Goal: Information Seeking & Learning: Learn about a topic

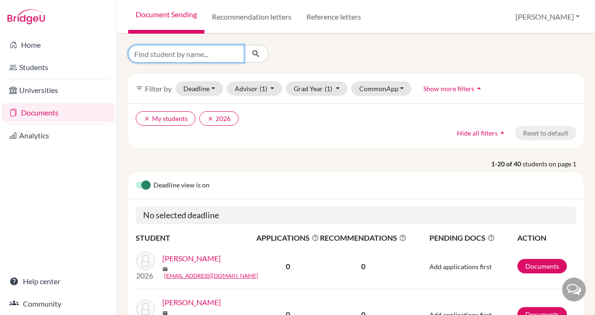
click at [161, 53] on input "Find student by name..." at bounding box center [186, 54] width 116 height 18
type input "zynah"
click button "submit" at bounding box center [256, 54] width 25 height 18
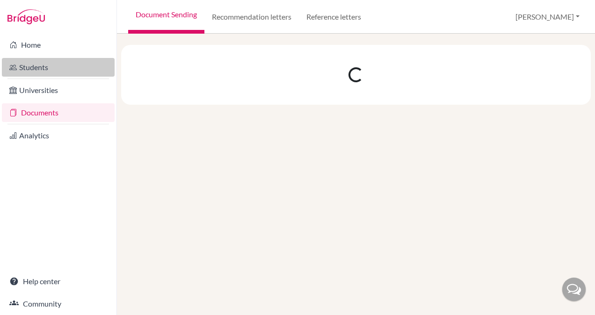
click at [57, 71] on link "Students" at bounding box center [58, 67] width 113 height 19
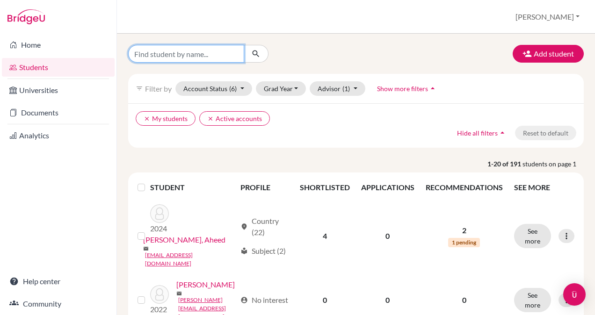
click at [154, 54] on input "Find student by name..." at bounding box center [186, 54] width 116 height 18
type input "zynah"
click button "submit" at bounding box center [256, 54] width 25 height 18
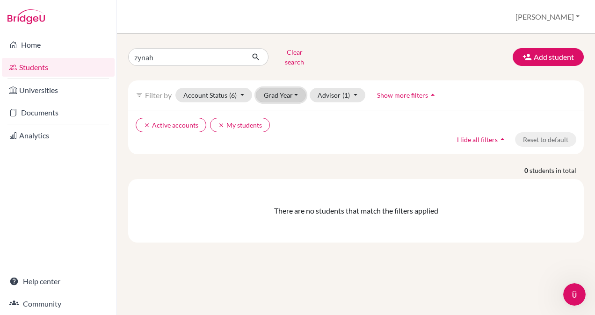
click at [293, 90] on button "Grad Year" at bounding box center [281, 95] width 51 height 15
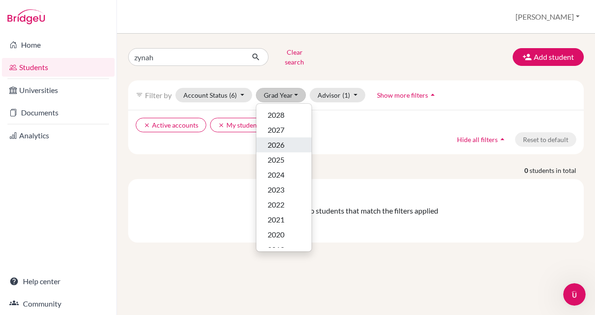
click at [288, 139] on div "2026" at bounding box center [284, 144] width 33 height 11
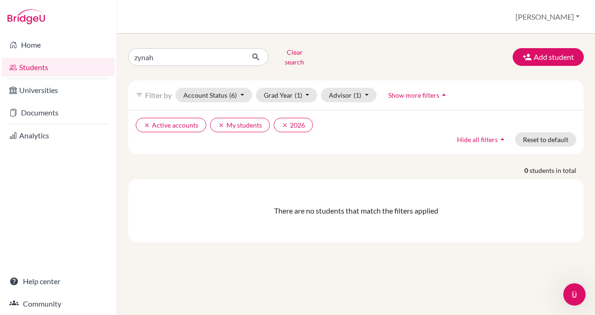
type input "Zynah"
click button "submit" at bounding box center [256, 57] width 25 height 18
click at [305, 88] on button "Grad Year (1)" at bounding box center [287, 95] width 62 height 15
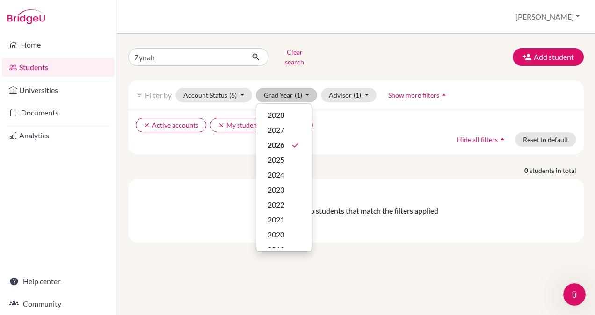
click at [363, 136] on div "clear Active accounts clear My students clear 2026 Hide all filters arrow_drop_…" at bounding box center [356, 132] width 456 height 44
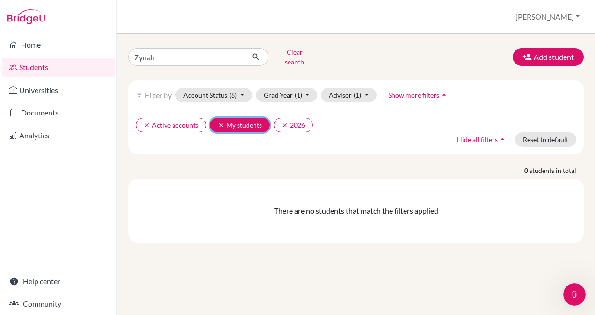
click at [245, 119] on button "clear My students" at bounding box center [240, 125] width 60 height 15
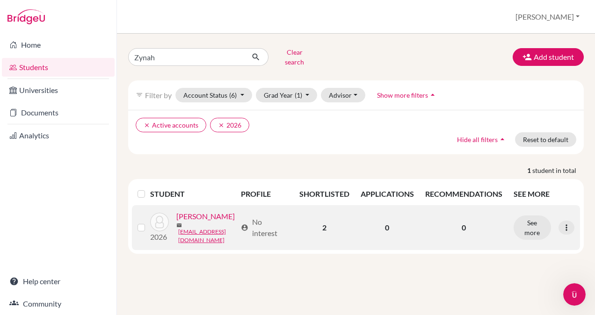
click at [199, 215] on link "[PERSON_NAME]" at bounding box center [205, 216] width 59 height 11
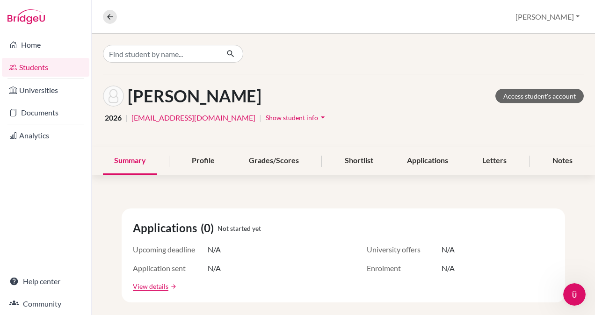
click at [318, 116] on icon "arrow_drop_down" at bounding box center [322, 117] width 9 height 9
